Goal: Check status: Check status

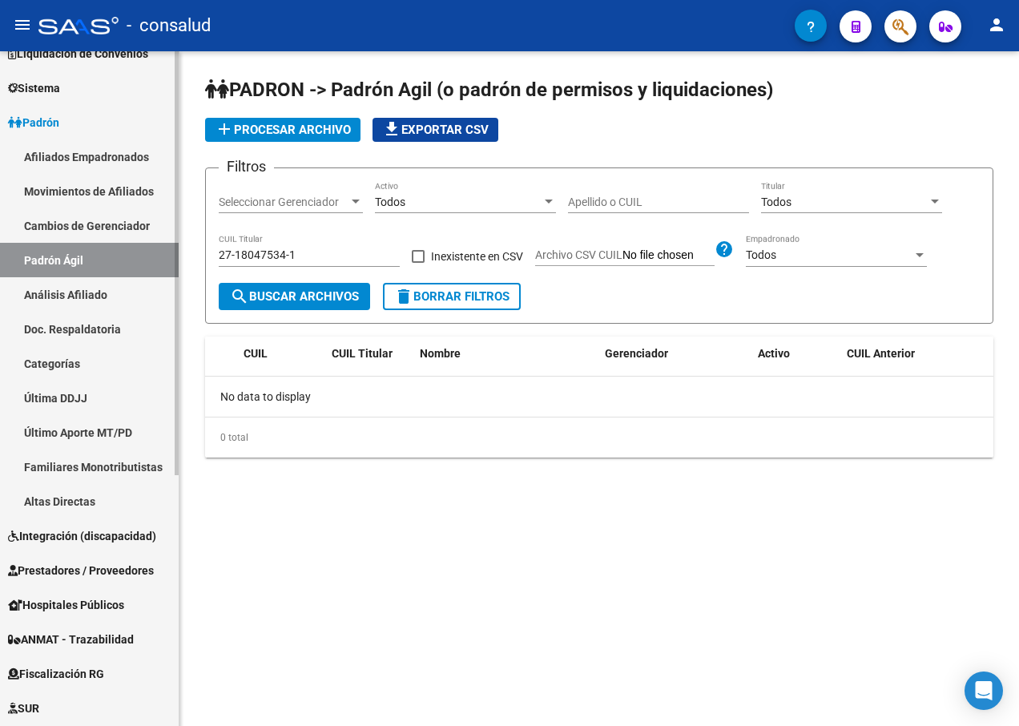
scroll to position [79, 0]
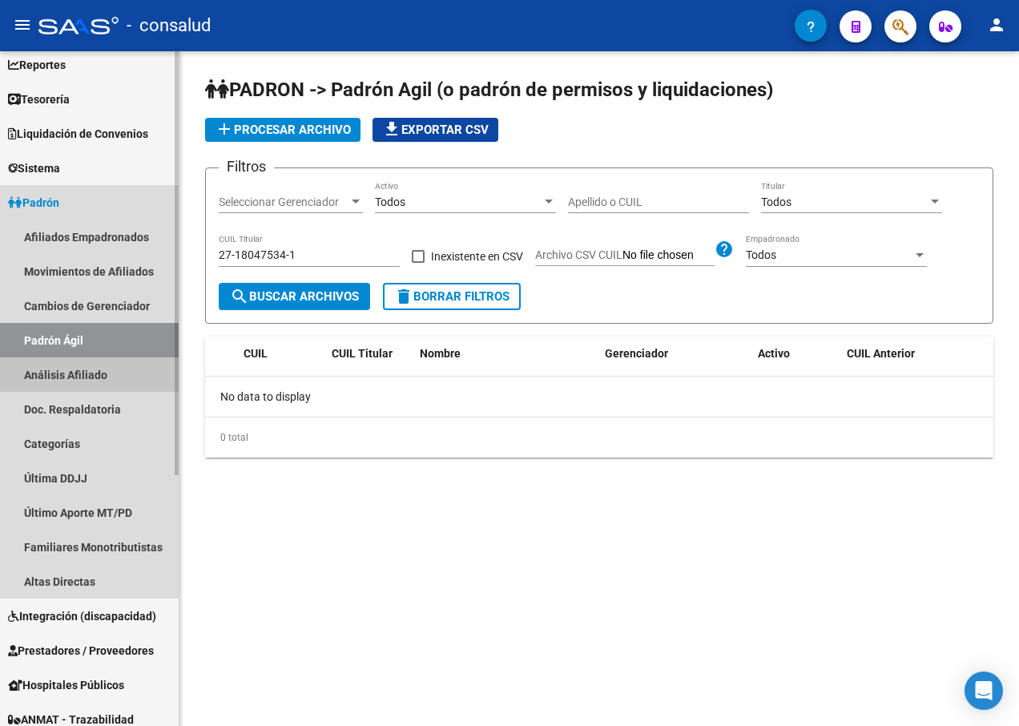
click at [75, 374] on link "Análisis Afiliado" at bounding box center [89, 374] width 179 height 34
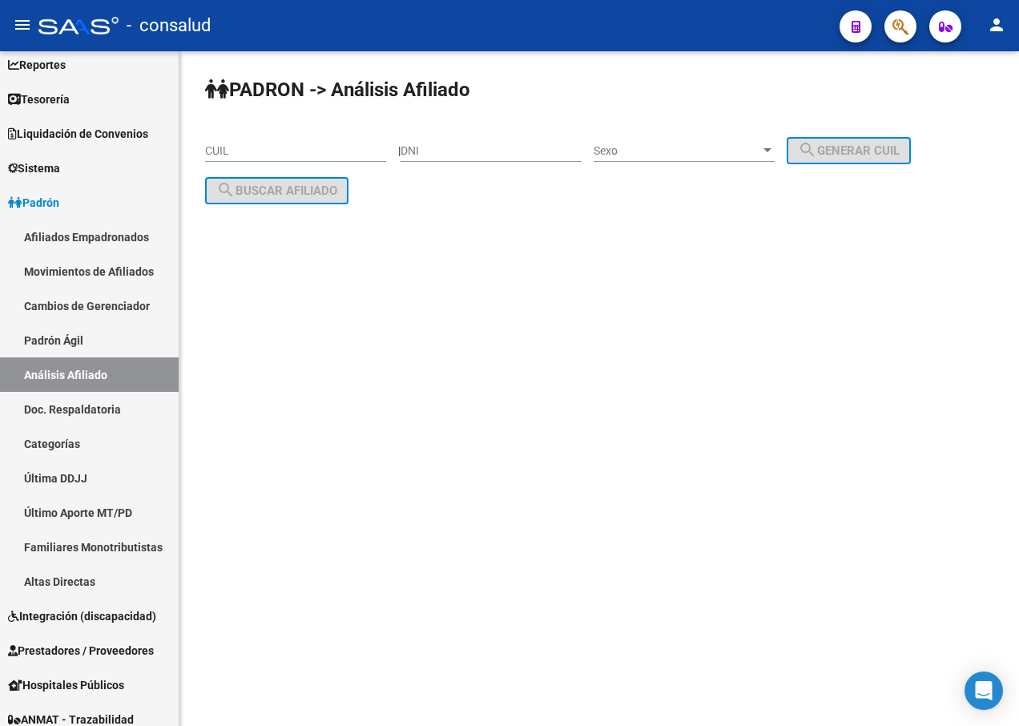
click at [250, 147] on input "CUIL" at bounding box center [295, 151] width 181 height 14
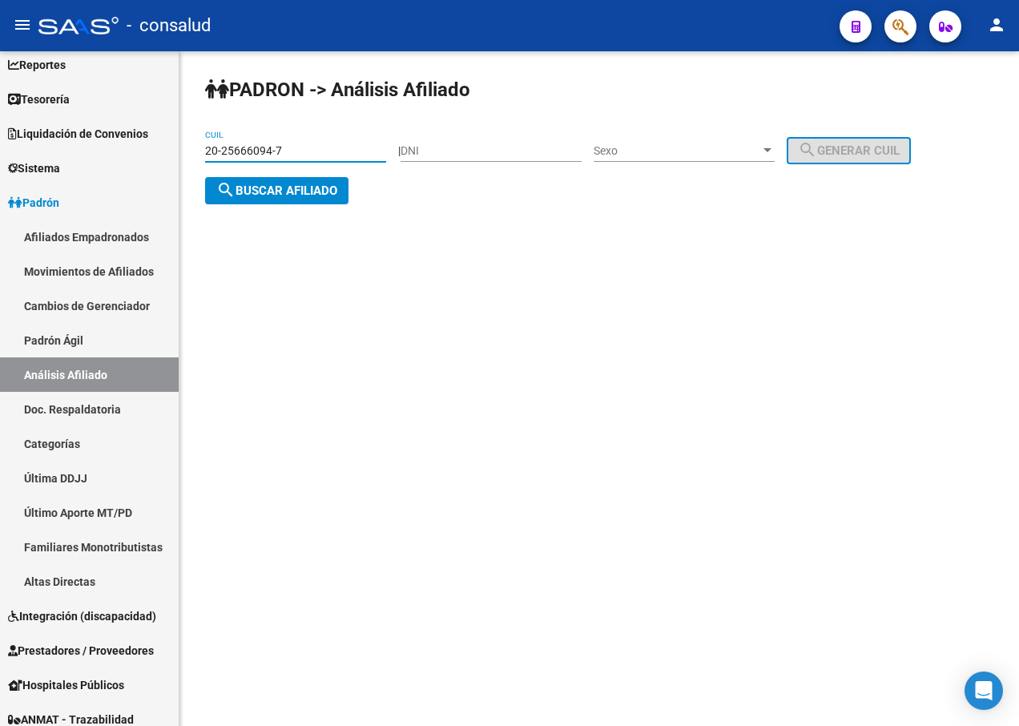
type input "20-25666094-7"
click at [258, 191] on span "search Buscar afiliado" at bounding box center [276, 190] width 121 height 14
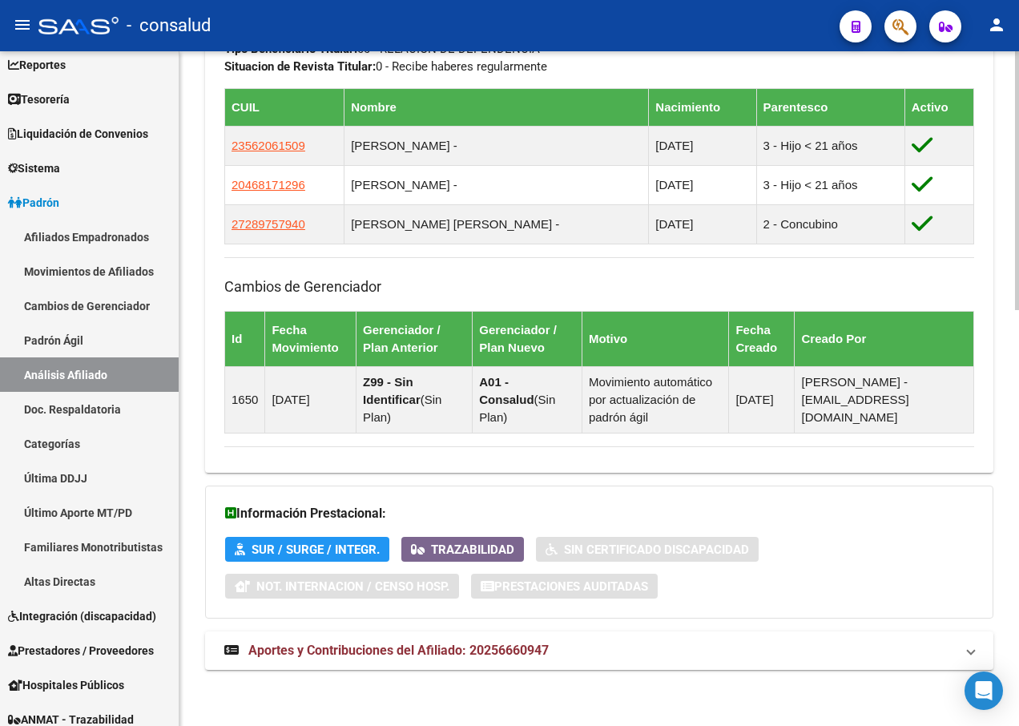
scroll to position [1084, 0]
click at [311, 547] on span "SUR / SURGE / INTEGR." at bounding box center [316, 549] width 128 height 14
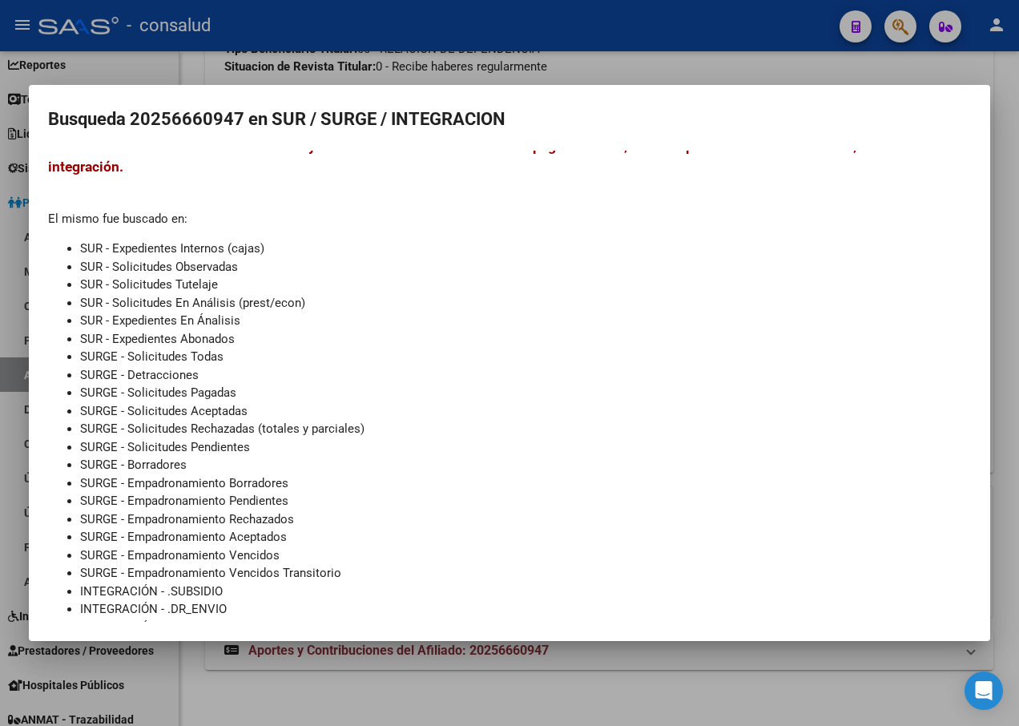
scroll to position [57, 0]
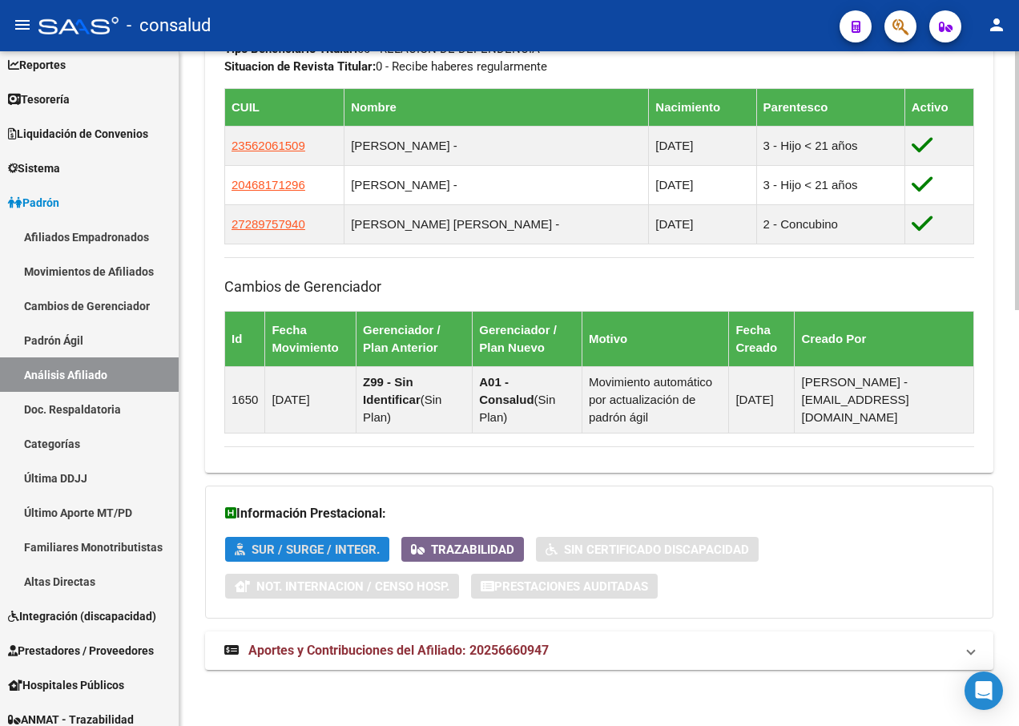
click at [485, 546] on span "Trazabilidad" at bounding box center [472, 549] width 83 height 14
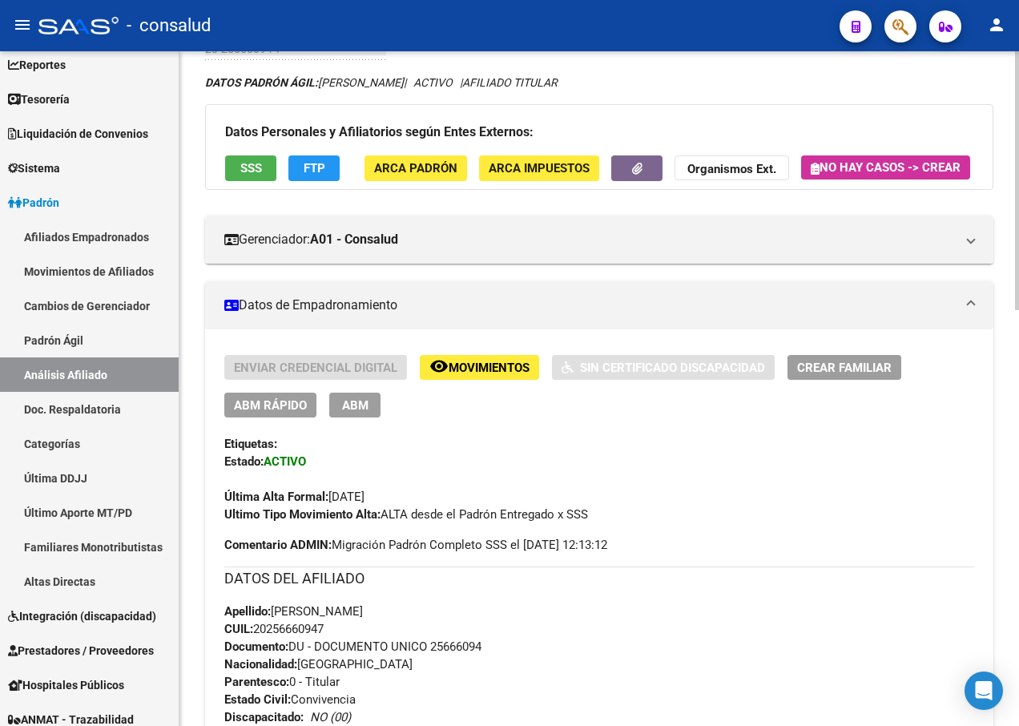
scroll to position [0, 0]
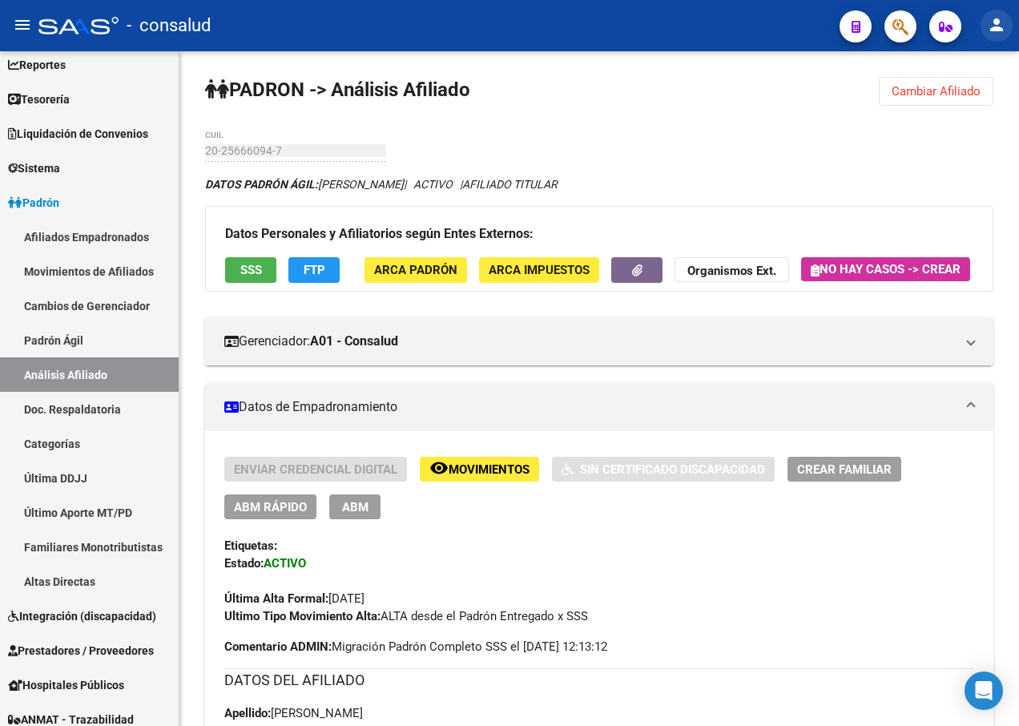
click at [1001, 22] on mat-icon "person" at bounding box center [996, 24] width 19 height 19
click at [963, 97] on button "exit_to_app Salir" at bounding box center [964, 106] width 98 height 38
